Goal: Task Accomplishment & Management: Manage account settings

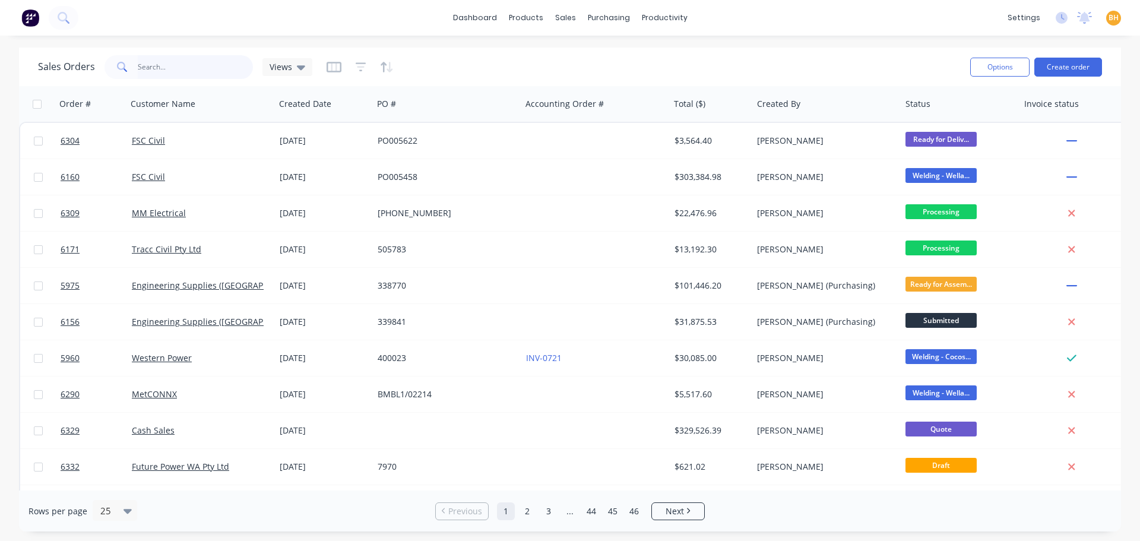
click at [141, 63] on input "text" at bounding box center [196, 67] width 116 height 24
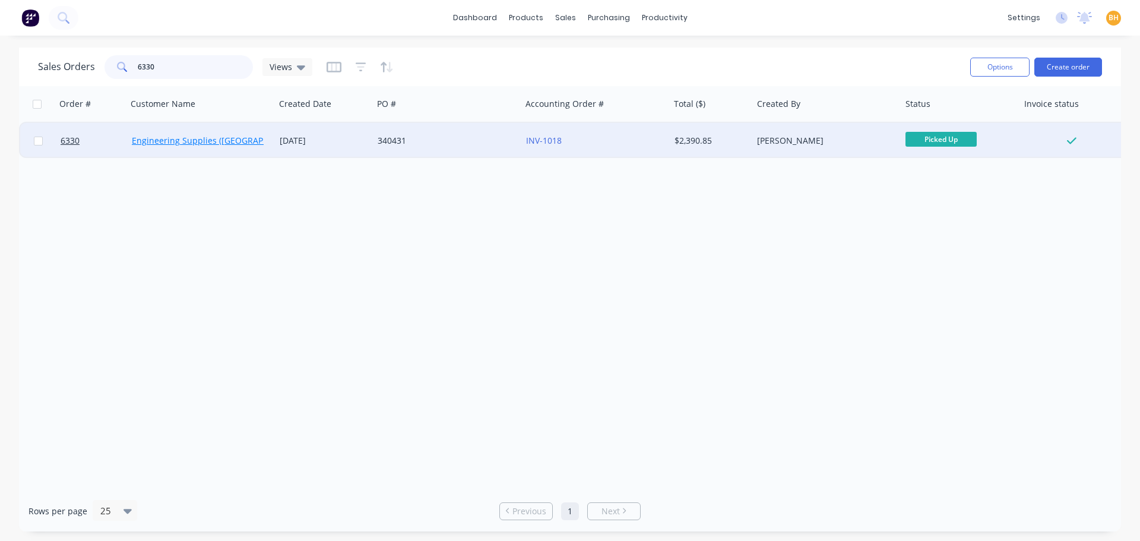
type input "6330"
click at [183, 142] on link "Engineering Supplies ([GEOGRAPHIC_DATA]) Pty Ltd" at bounding box center [233, 140] width 203 height 11
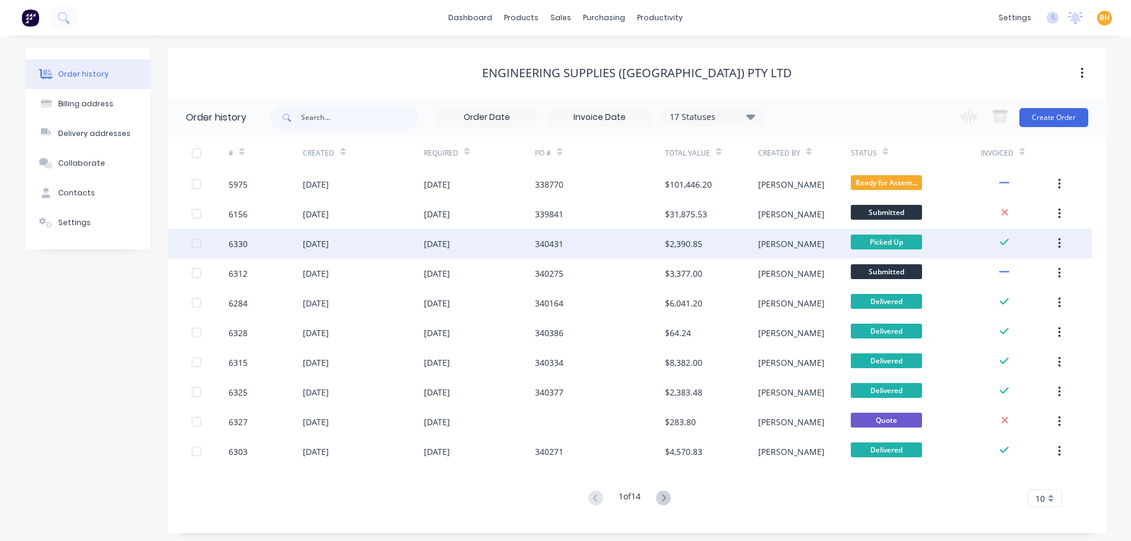
click at [382, 239] on div "[DATE]" at bounding box center [363, 243] width 120 height 30
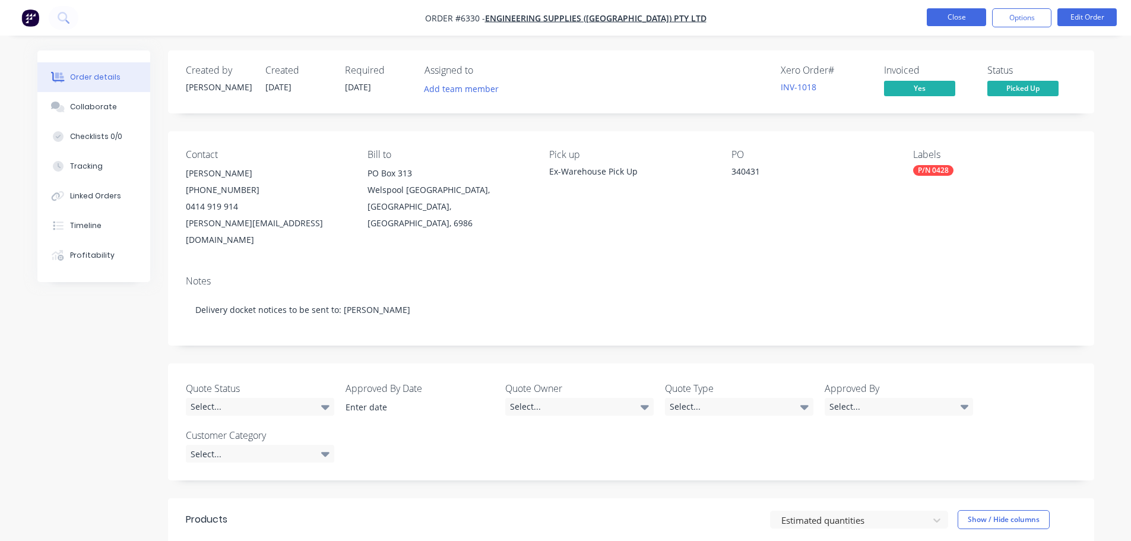
click at [953, 14] on button "Close" at bounding box center [955, 17] width 59 height 18
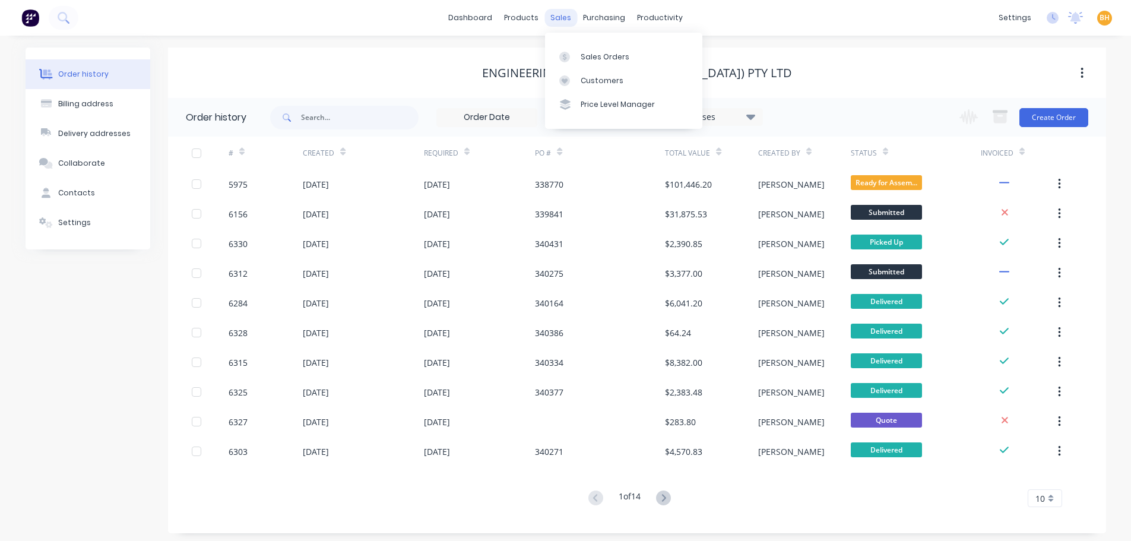
click at [559, 17] on div "sales" at bounding box center [560, 18] width 33 height 18
click at [586, 50] on link "Sales Orders" at bounding box center [623, 57] width 157 height 24
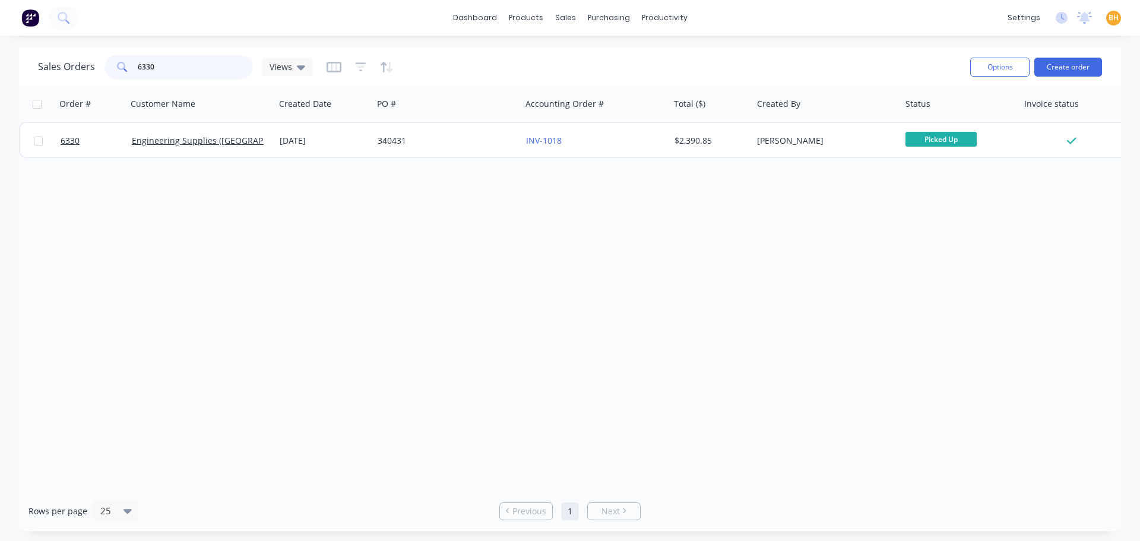
click at [177, 62] on input "6330" at bounding box center [196, 67] width 116 height 24
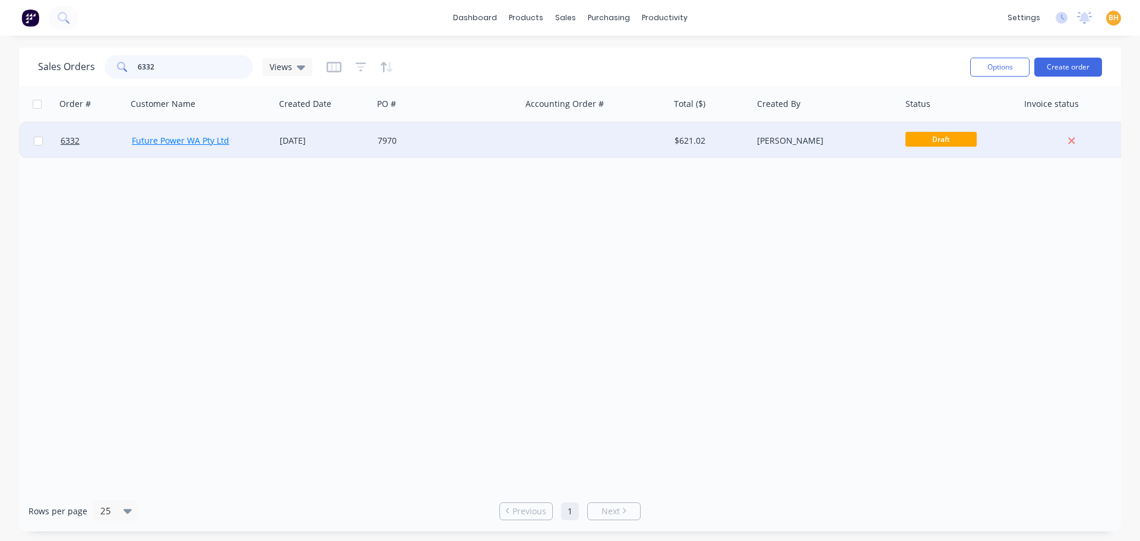
type input "6332"
click at [210, 141] on link "Future Power WA Pty Ltd" at bounding box center [180, 140] width 97 height 11
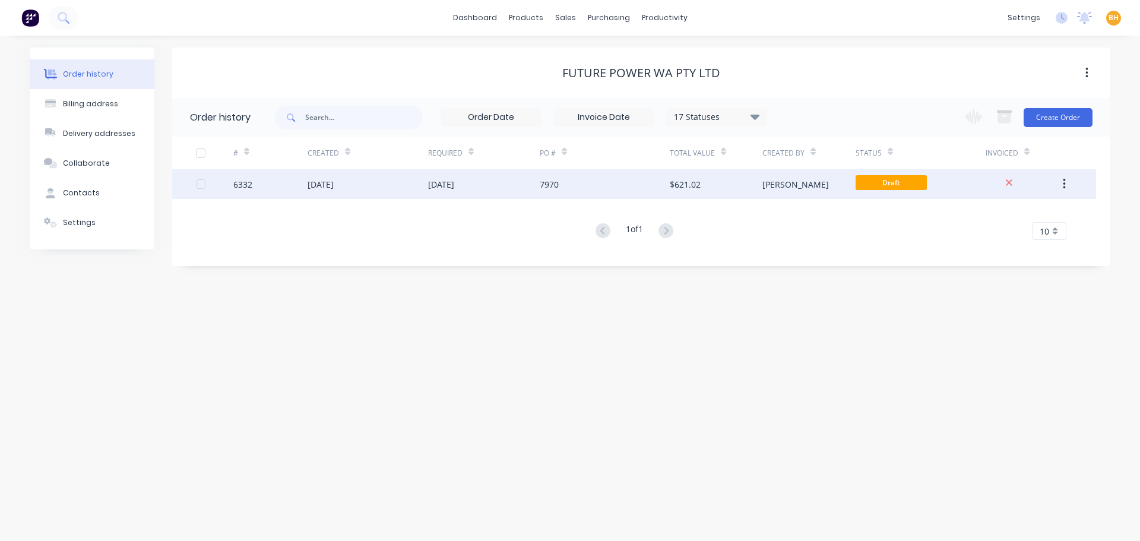
click at [357, 173] on div "[DATE]" at bounding box center [367, 184] width 120 height 30
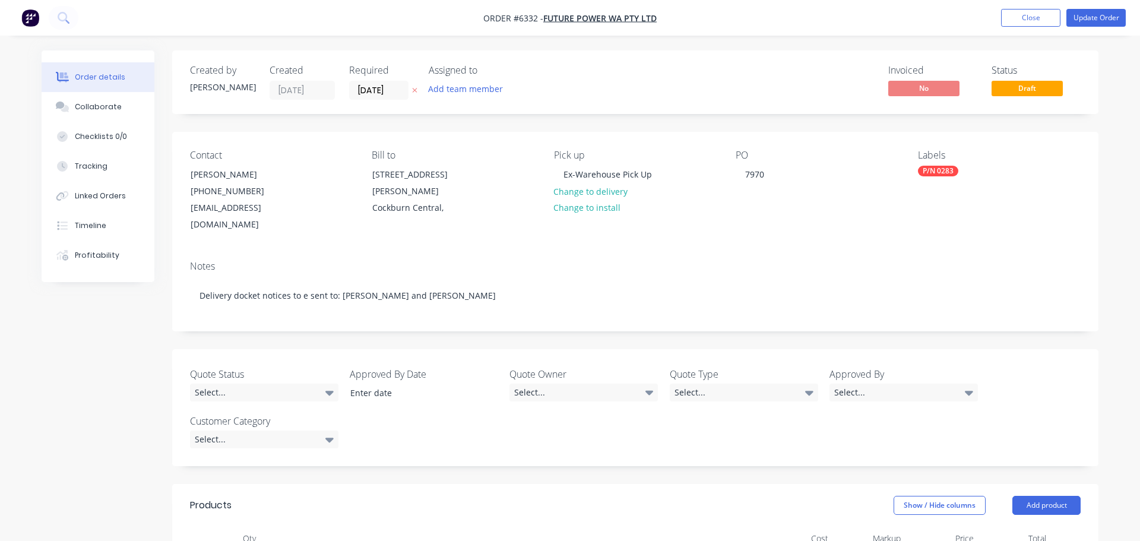
type input "$564.56"
click at [1083, 21] on button "Update Order" at bounding box center [1086, 18] width 59 height 18
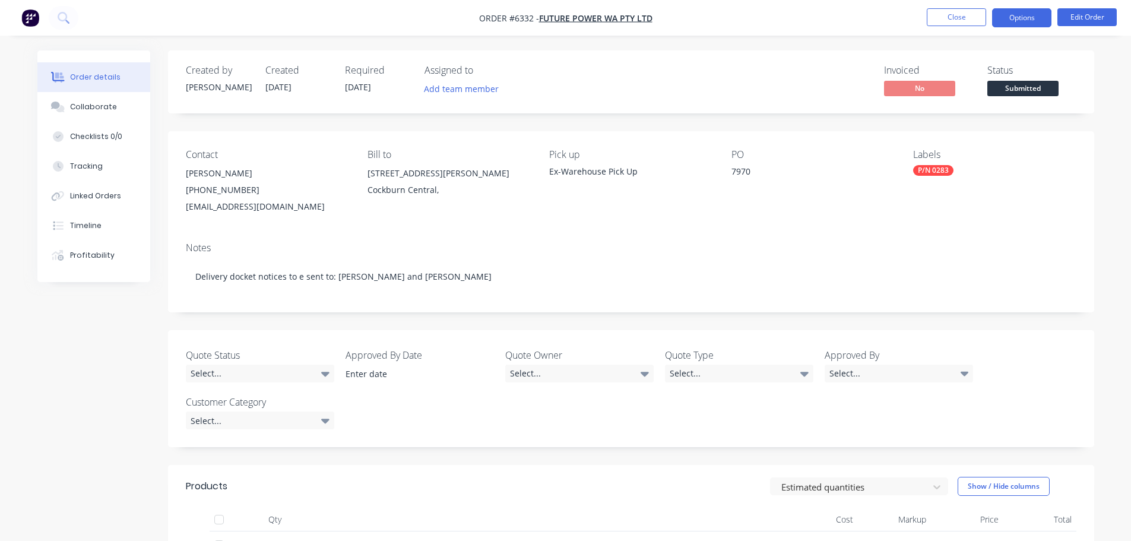
click at [1013, 14] on button "Options" at bounding box center [1021, 17] width 59 height 19
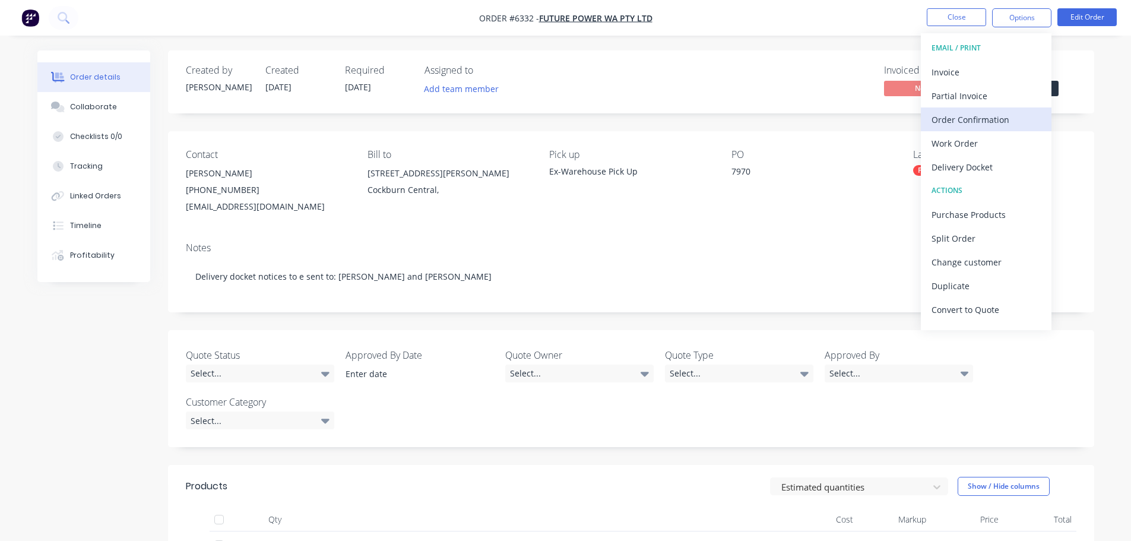
click at [985, 124] on div "Order Confirmation" at bounding box center [985, 119] width 109 height 17
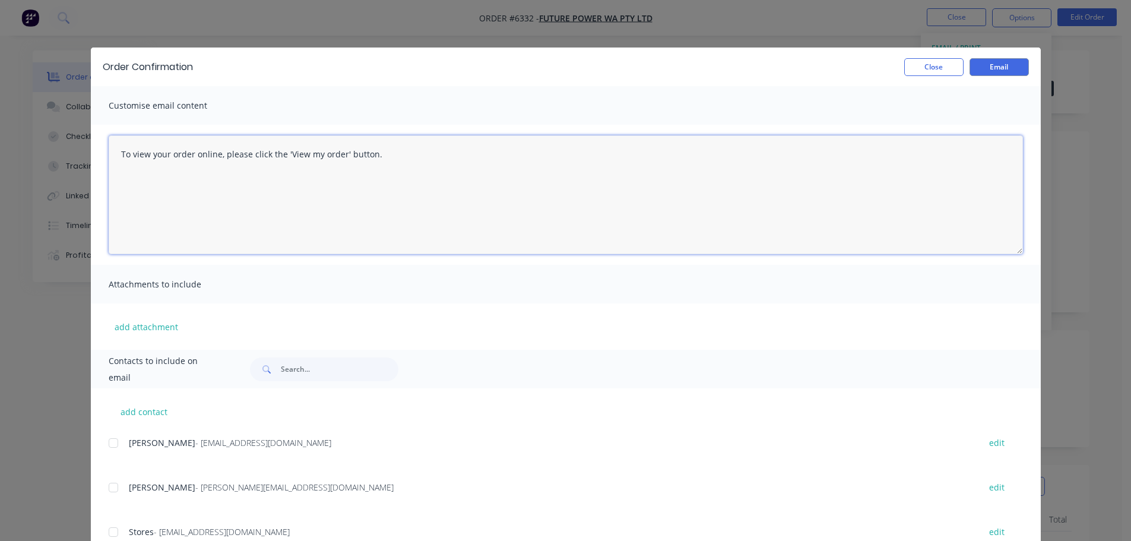
click at [384, 160] on textarea "To view your order online, please click the 'View my order' button." at bounding box center [566, 194] width 914 height 119
type textarea "T"
click at [160, 178] on textarea "Good morning, Guys The above order has been entered for Future Power" at bounding box center [566, 194] width 914 height 119
click at [353, 180] on textarea "Good morning, Guys The above sales order has been entered for Future Power" at bounding box center [566, 194] width 914 height 119
click at [129, 209] on textarea "Good morning, Guys The above sales order has been entered for Future Power" at bounding box center [566, 194] width 914 height 119
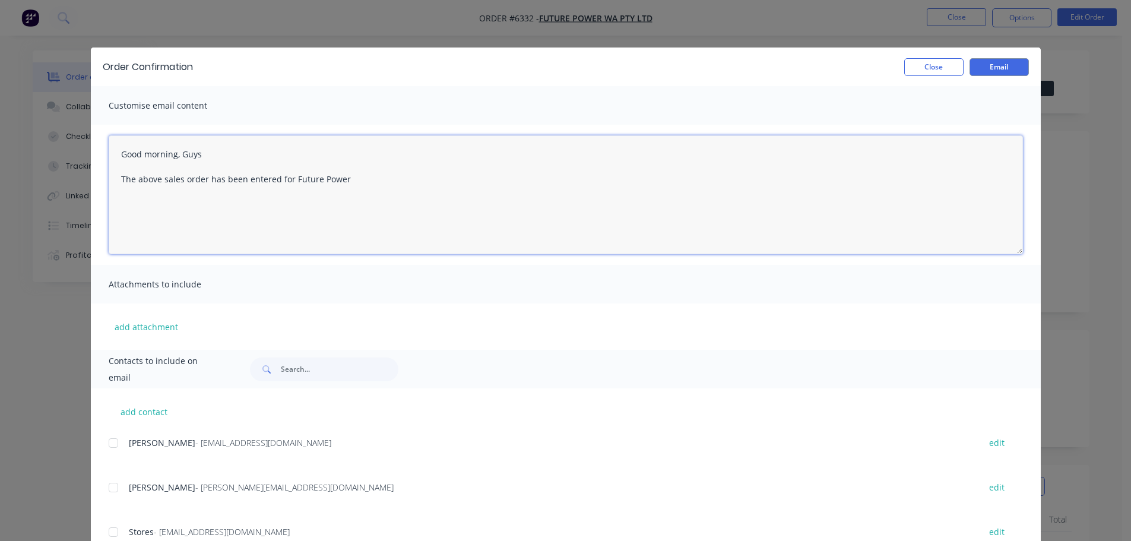
click at [115, 220] on textarea "Good morning, Guys The above sales order has been entered for Future Power" at bounding box center [566, 194] width 914 height 119
click at [345, 180] on textarea "Good morning, Guys The above sales order has been entered for Future Power" at bounding box center [566, 194] width 914 height 119
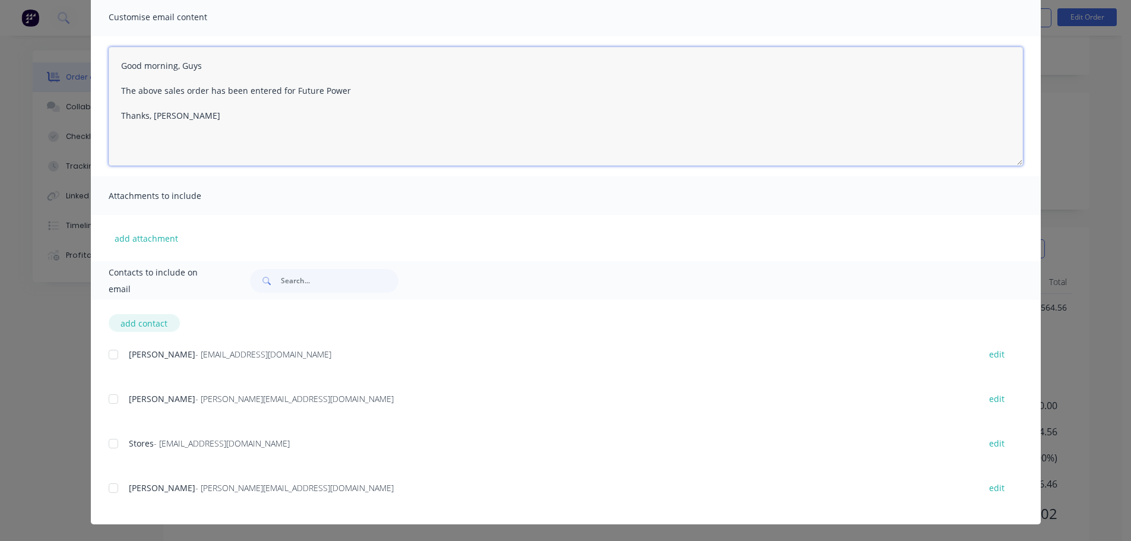
type textarea "Good morning, Guys The above sales order has been entered for Future Power Than…"
click at [147, 323] on button "add contact" at bounding box center [144, 323] width 71 height 18
select select "AU"
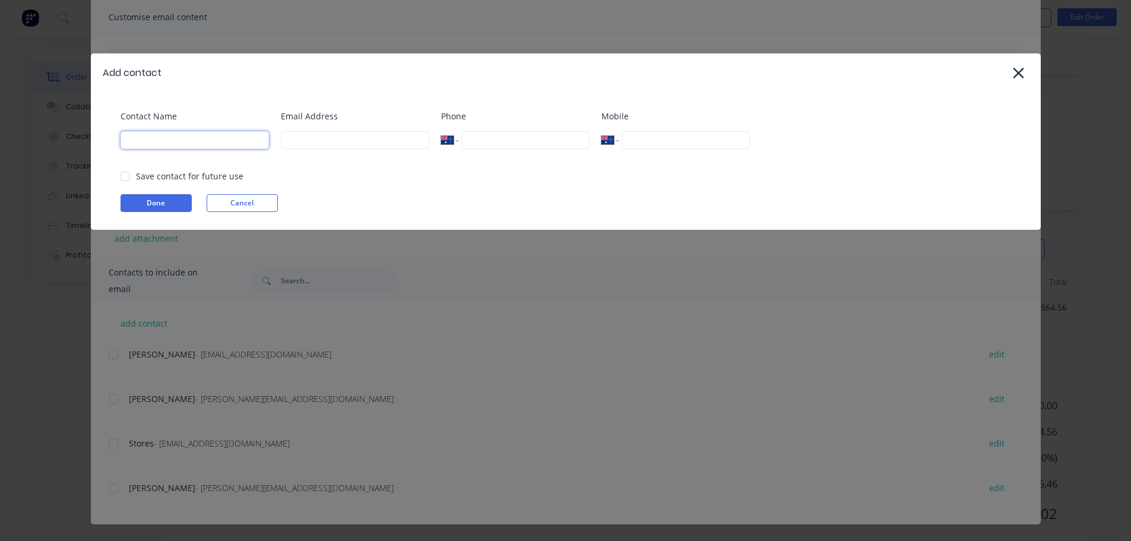
click at [198, 138] on input at bounding box center [194, 140] width 148 height 18
type input "[PERSON_NAME]"
click at [312, 144] on input at bounding box center [355, 140] width 148 height 18
type input "[PERSON_NAME][EMAIL_ADDRESS][DOMAIN_NAME]"
click at [166, 204] on button "Done" at bounding box center [155, 203] width 71 height 18
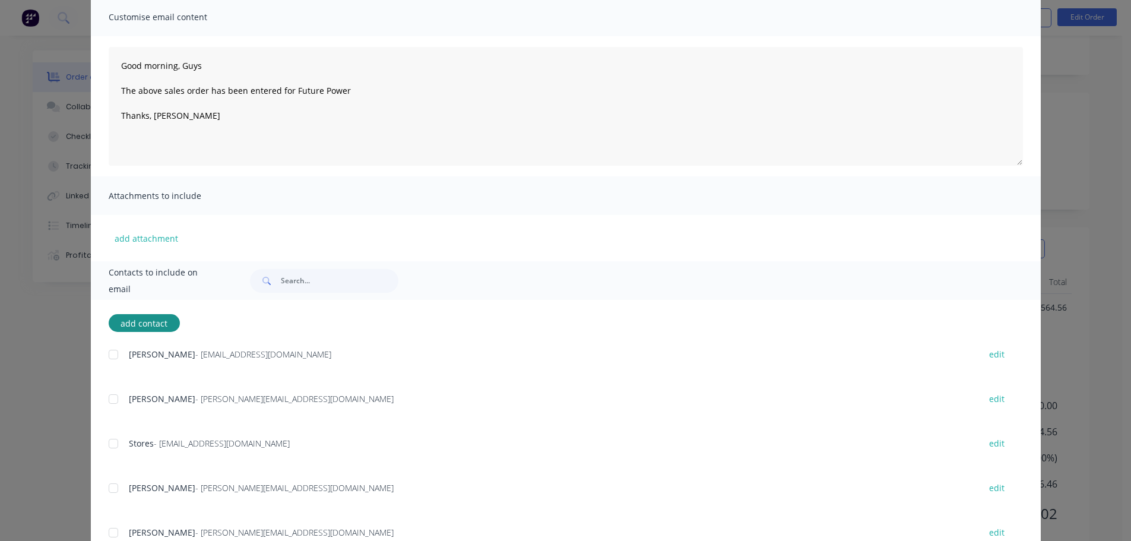
scroll to position [133, 0]
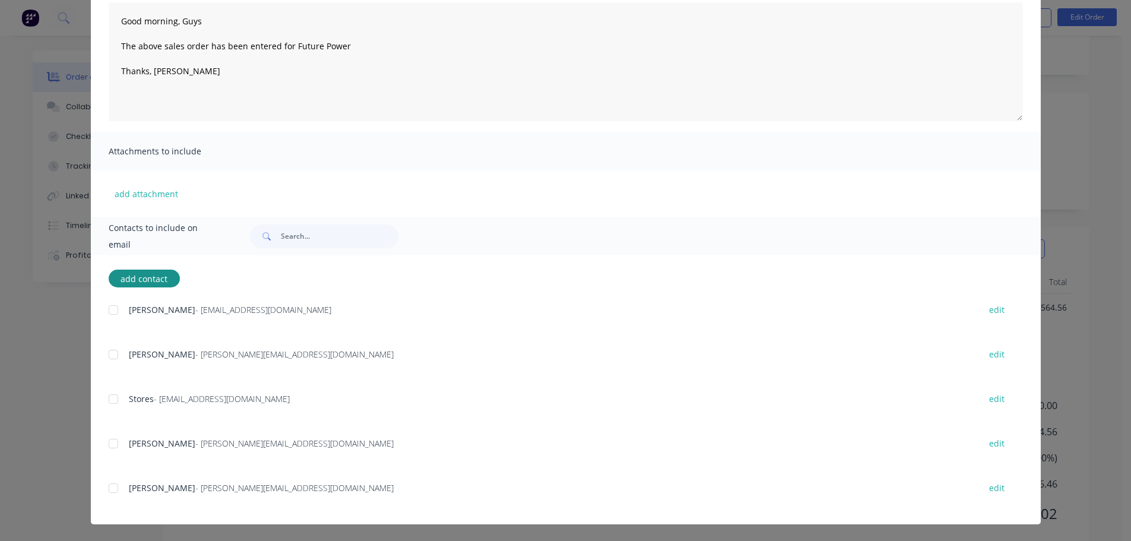
click at [106, 485] on div at bounding box center [113, 488] width 24 height 24
click at [107, 442] on div at bounding box center [113, 443] width 24 height 24
click at [106, 391] on div at bounding box center [113, 399] width 24 height 24
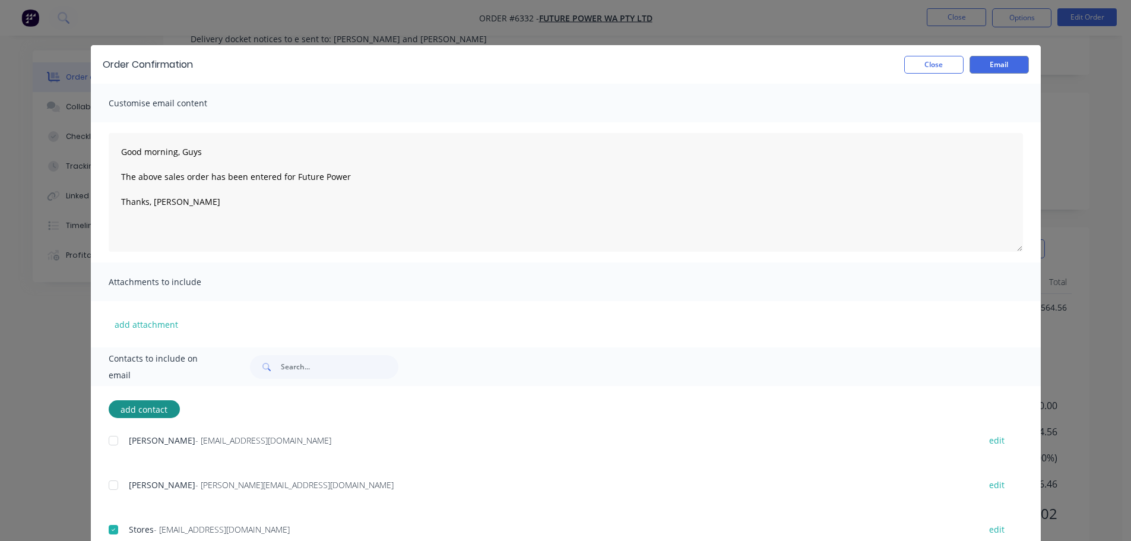
scroll to position [0, 0]
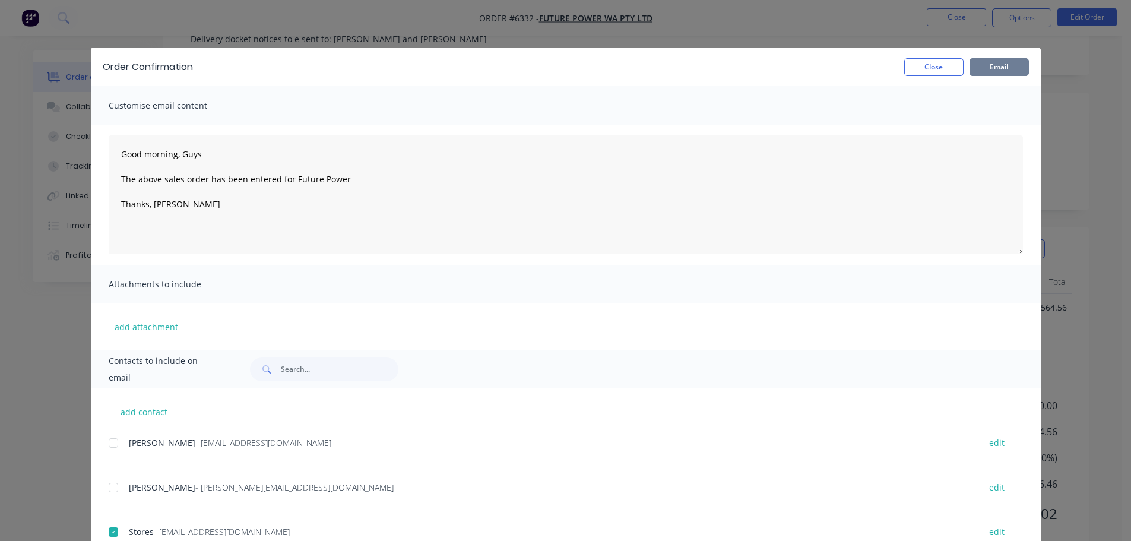
click at [997, 65] on button "Email" at bounding box center [998, 67] width 59 height 18
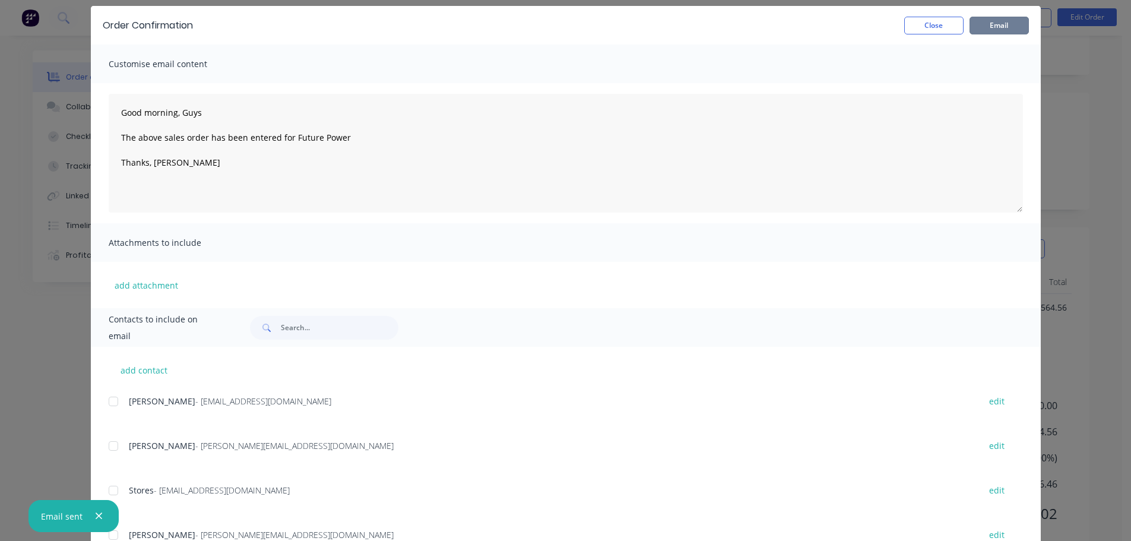
scroll to position [88, 0]
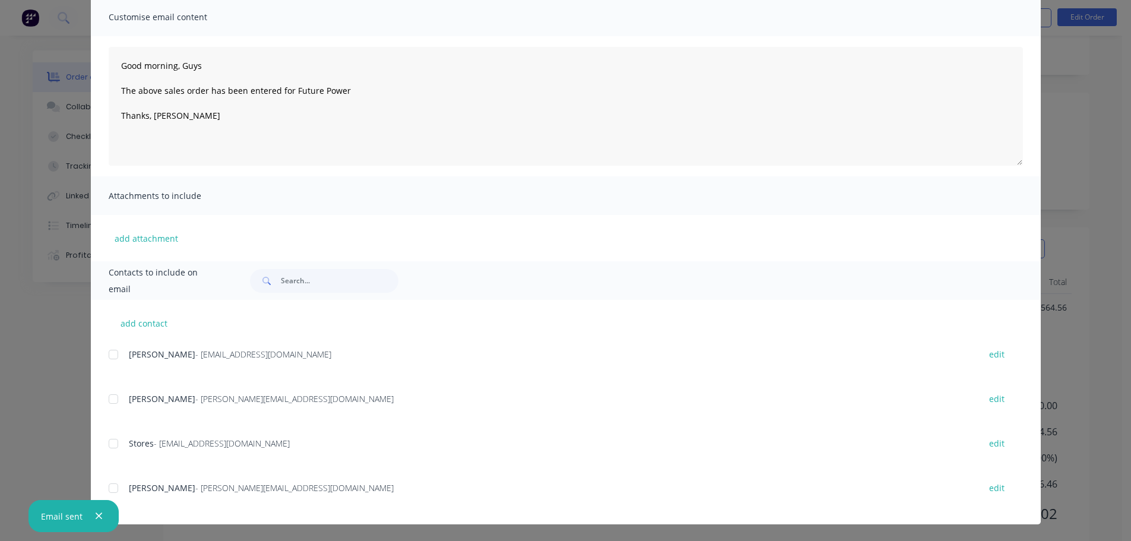
click at [101, 517] on icon "button" at bounding box center [99, 515] width 8 height 11
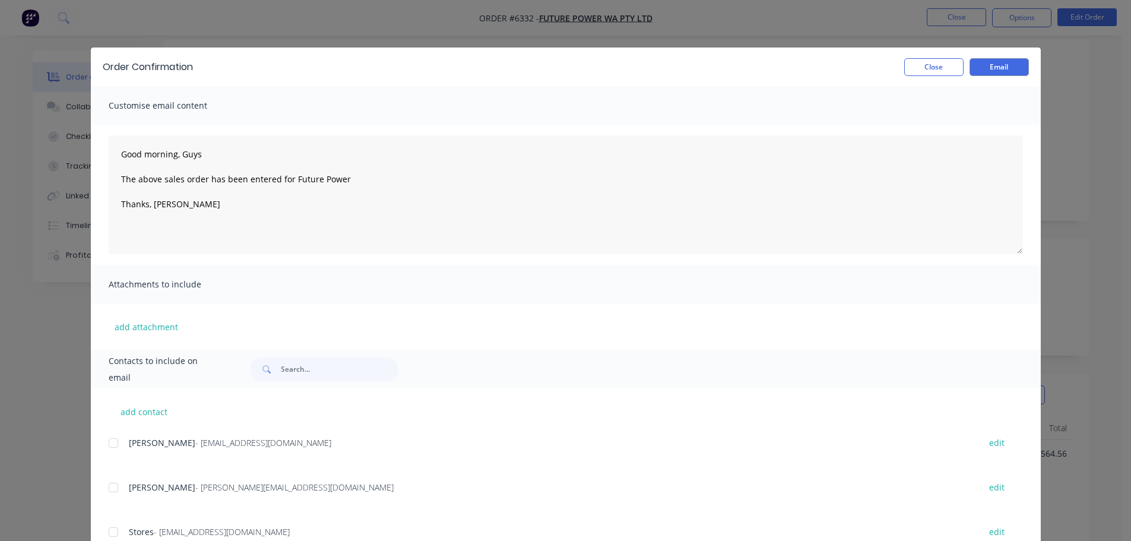
scroll to position [0, 0]
click at [936, 69] on button "Close" at bounding box center [933, 67] width 59 height 18
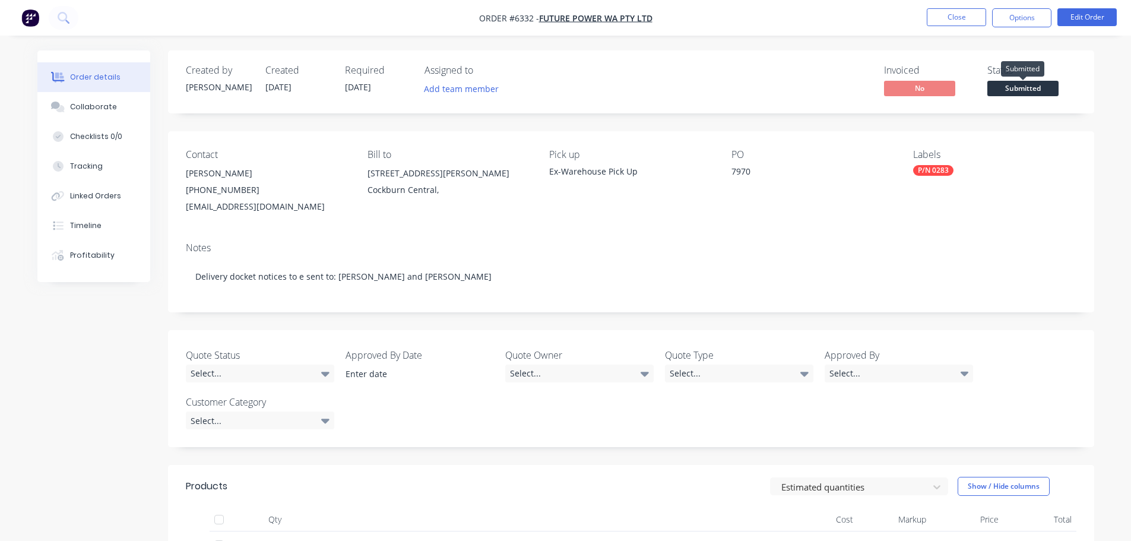
click at [1026, 93] on span "Submitted" at bounding box center [1022, 88] width 71 height 15
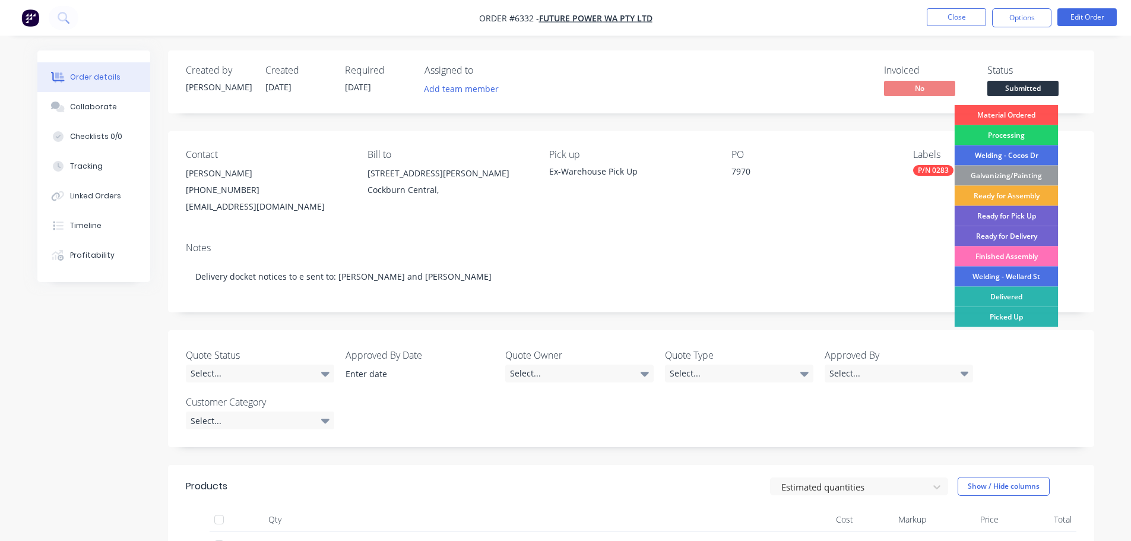
click at [737, 91] on div "Invoiced No Status Submitted Material Ordered Processing Welding - Cocos Dr [PE…" at bounding box center [809, 82] width 533 height 34
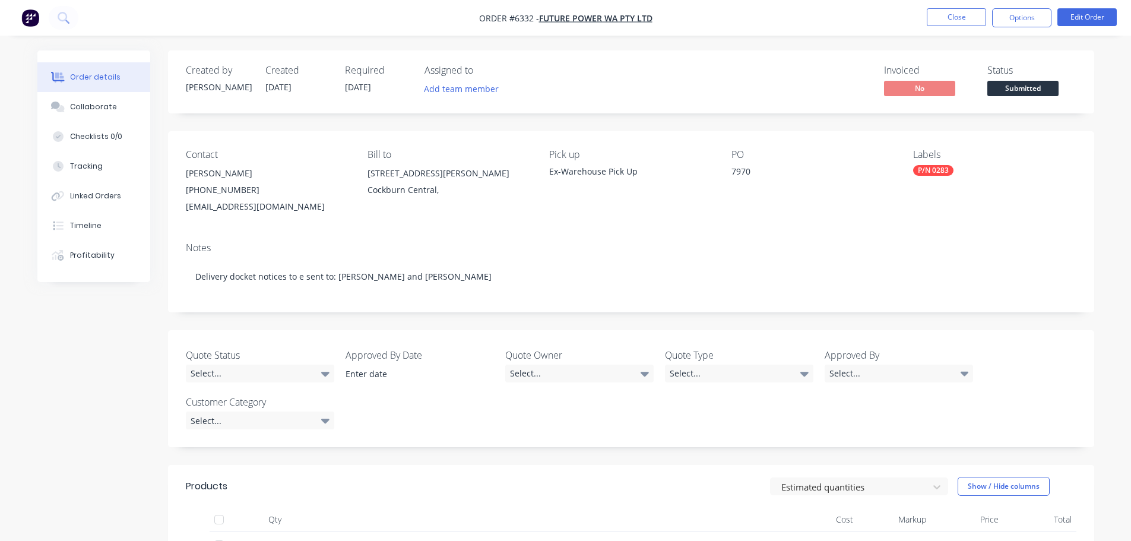
click at [583, 93] on div "Invoiced No Status Submitted" at bounding box center [809, 82] width 533 height 34
click at [951, 12] on button "Close" at bounding box center [955, 17] width 59 height 18
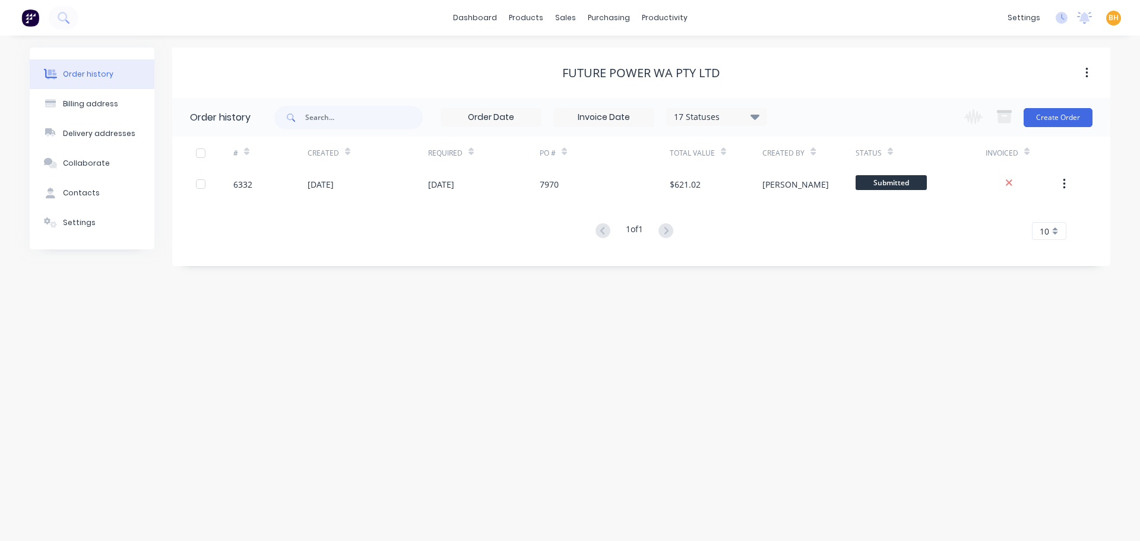
click at [464, 313] on div "Order history Billing address Delivery addresses Collaborate Contacts Settings …" at bounding box center [570, 288] width 1140 height 505
click at [586, 20] on div "purchasing" at bounding box center [609, 18] width 54 height 18
click at [641, 56] on div "Purchase Orders" at bounding box center [646, 57] width 63 height 11
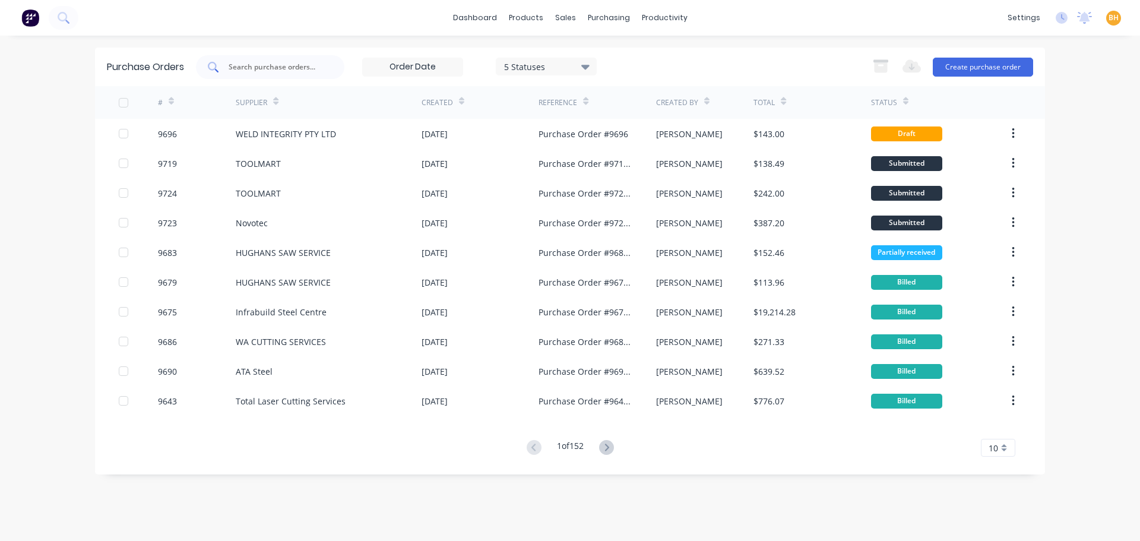
click at [234, 61] on input "text" at bounding box center [276, 67] width 99 height 12
click at [568, 20] on div "sales" at bounding box center [565, 18] width 33 height 18
click at [595, 47] on link "Sales Orders" at bounding box center [628, 57] width 157 height 24
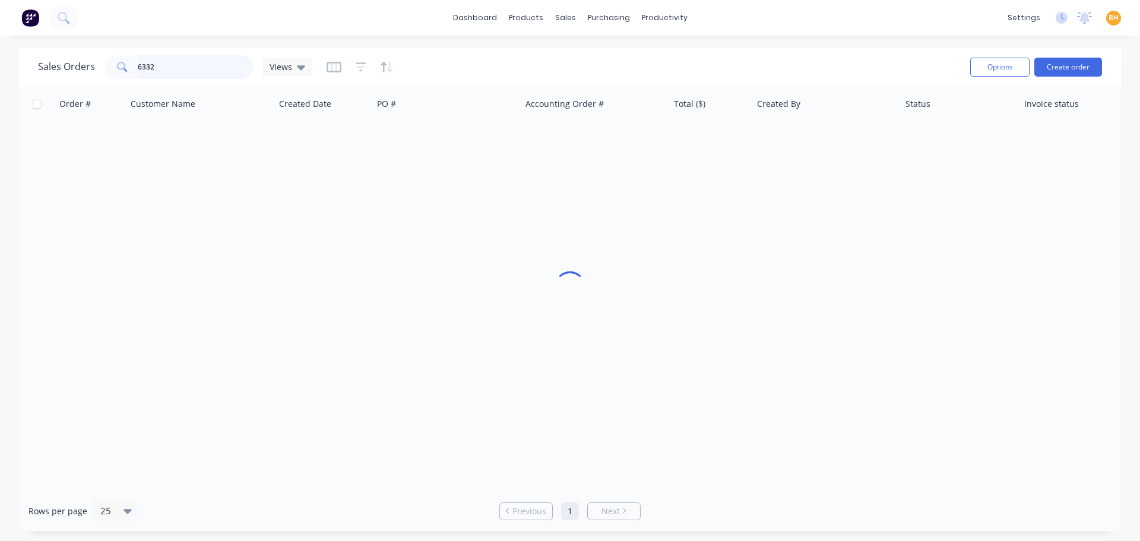
click at [189, 64] on input "6332" at bounding box center [196, 67] width 116 height 24
type input "6329"
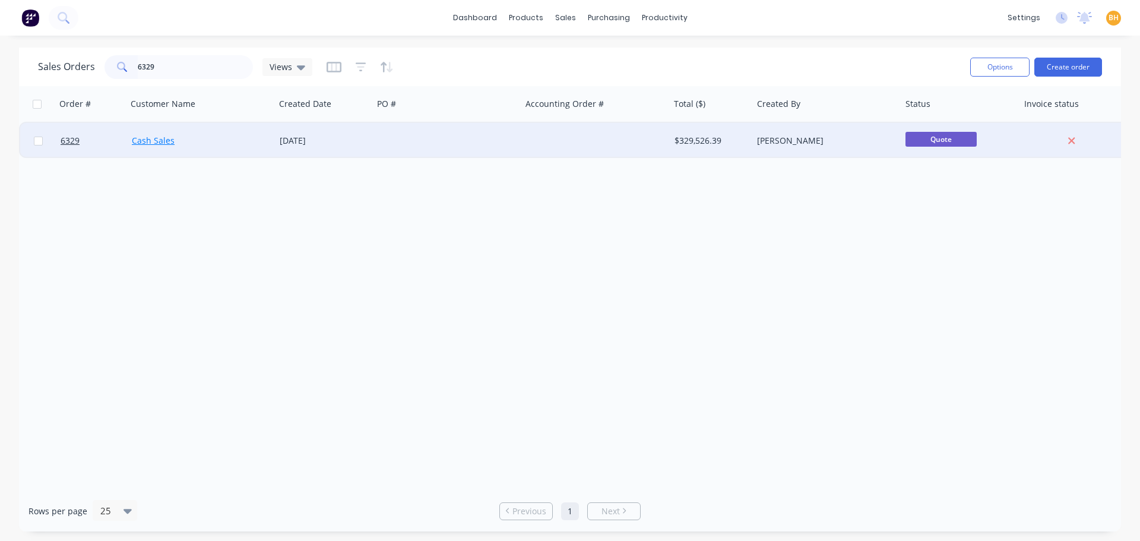
click at [171, 141] on link "Cash Sales" at bounding box center [153, 140] width 43 height 11
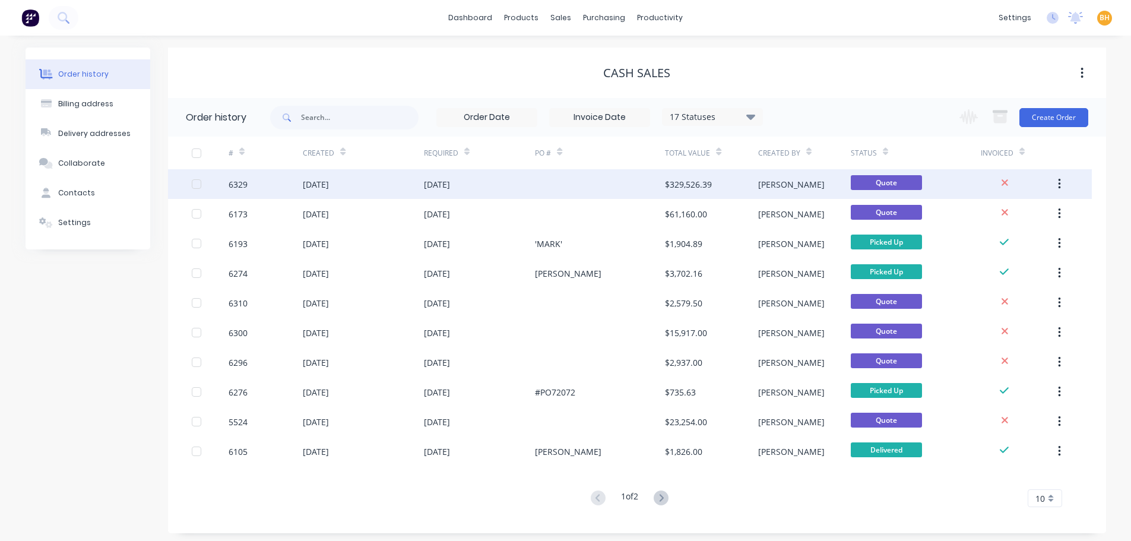
click at [450, 182] on div "[DATE]" at bounding box center [437, 184] width 26 height 12
